Goal: Find specific page/section

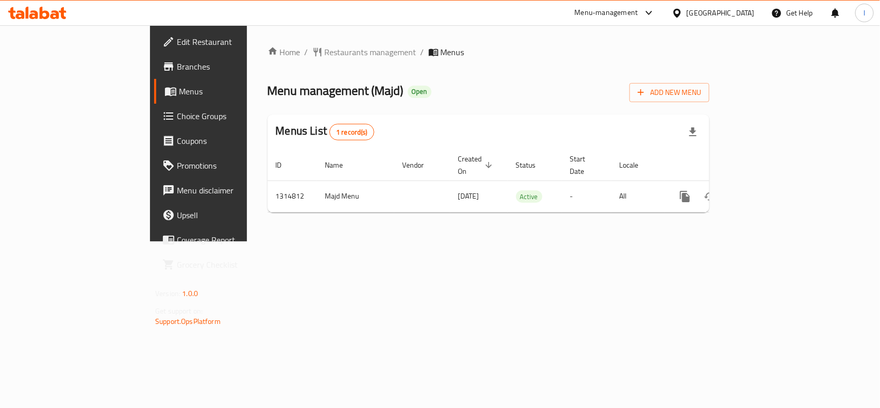
click at [313, 77] on div "Home / Restaurants management / Menus Menu management ( Majd ) Open Add New Men…" at bounding box center [489, 133] width 442 height 175
click at [325, 55] on span "Restaurants management" at bounding box center [371, 52] width 92 height 12
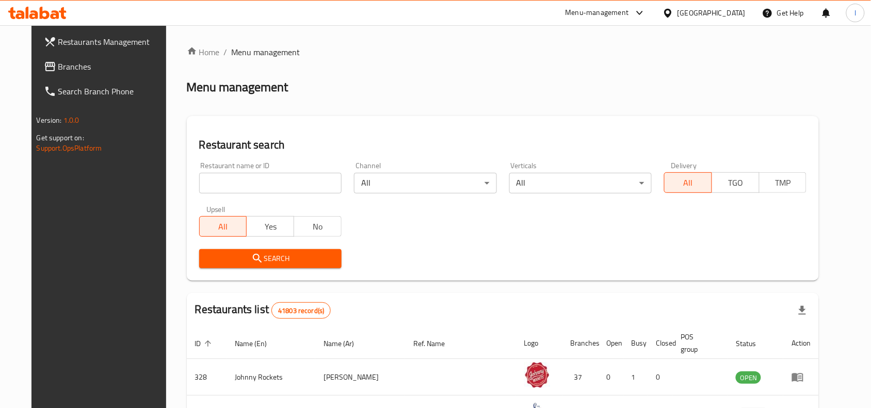
click at [212, 190] on input "search" at bounding box center [270, 183] width 142 height 21
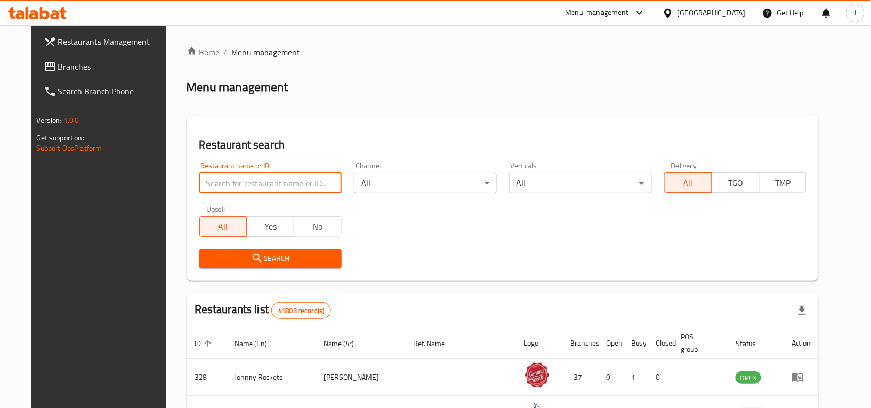
paste input "707041"
type input "707041"
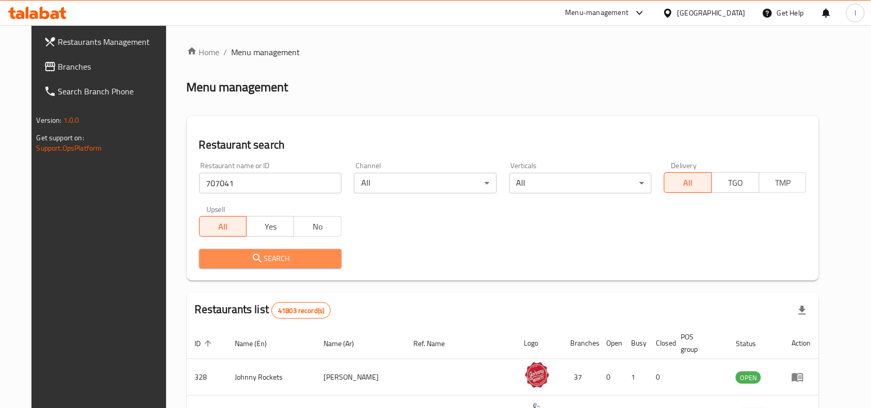
click at [271, 256] on span "Search" at bounding box center [270, 258] width 126 height 13
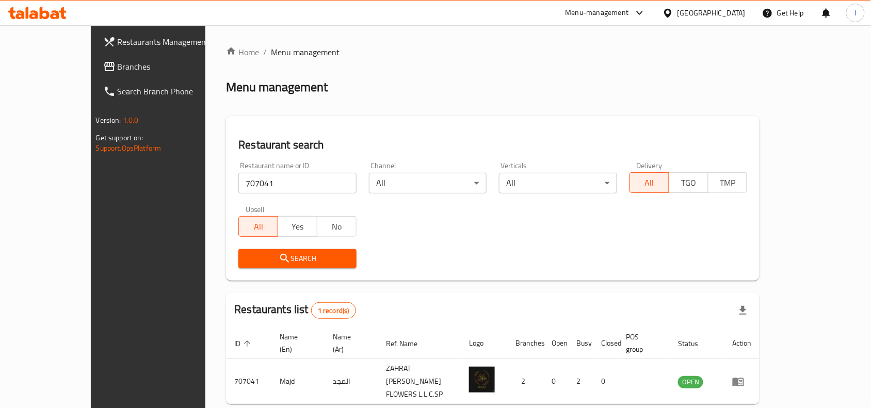
scroll to position [32, 0]
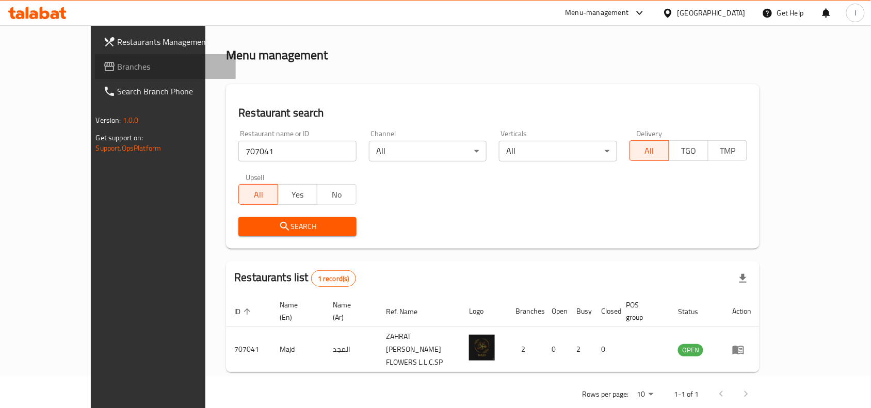
drag, startPoint x: 78, startPoint y: 62, endPoint x: 104, endPoint y: 61, distance: 25.8
click at [118, 62] on span "Branches" at bounding box center [173, 66] width 110 height 12
